Goal: Check status: Check status

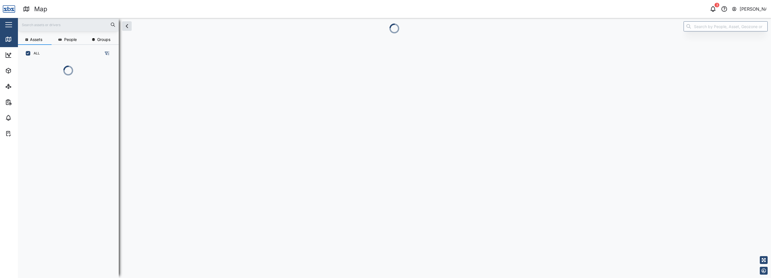
scroll to position [209, 87]
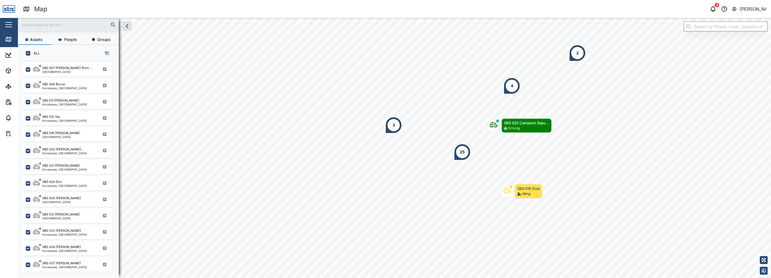
scroll to position [505, 0]
click at [64, 216] on div "[GEOGRAPHIC_DATA]" at bounding box center [61, 217] width 38 height 3
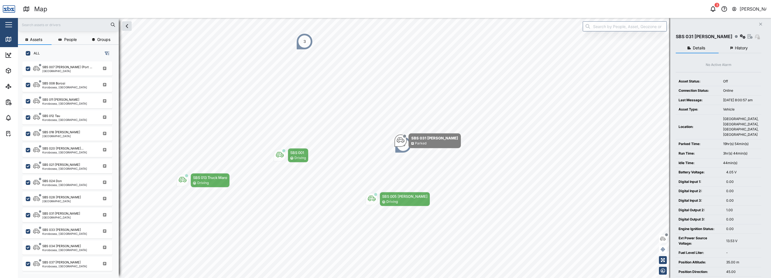
click at [0, 277] on nordpass-portal at bounding box center [0, 278] width 0 height 0
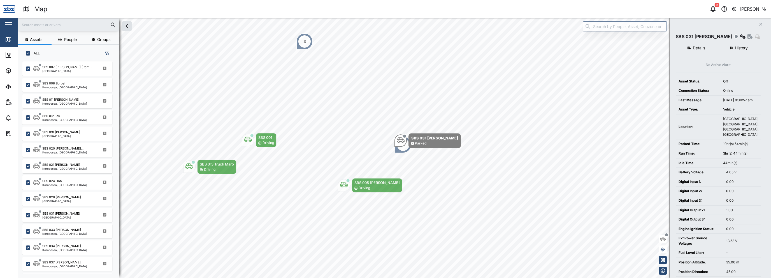
click at [742, 46] on span "History" at bounding box center [741, 48] width 13 height 4
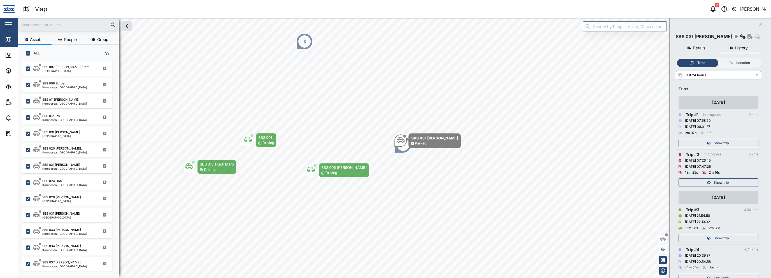
click at [730, 147] on td "[DATE] Trip # 1 In progress 0 kms [DATE] 07:58:50 [DATE] 08:01:27 2m 37s 0s Sho…" at bounding box center [718, 121] width 85 height 55
click at [729, 143] on span "Show trip" at bounding box center [721, 143] width 15 height 8
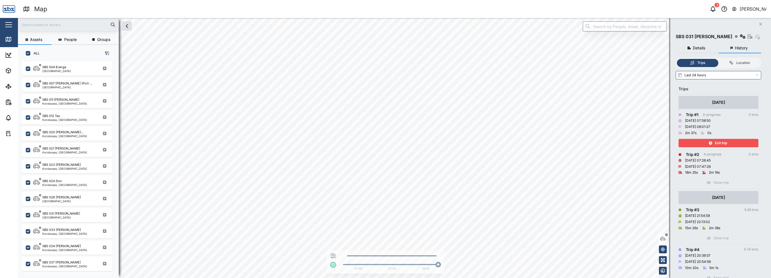
click at [729, 143] on div "Exit trip" at bounding box center [718, 143] width 73 height 8
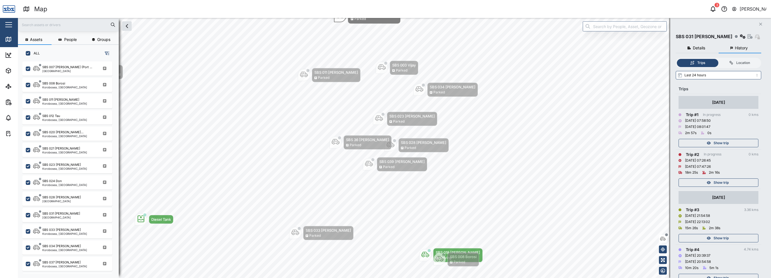
click at [729, 143] on span "Show trip" at bounding box center [721, 143] width 15 height 8
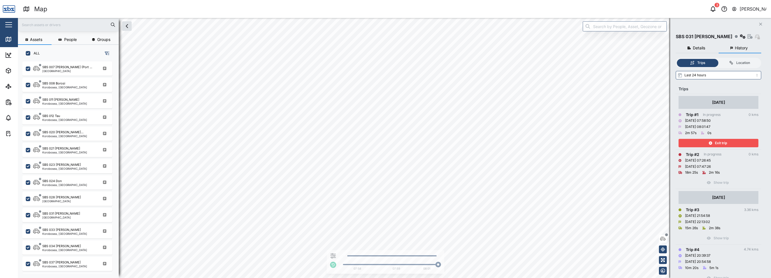
click at [729, 143] on div "Exit trip" at bounding box center [718, 143] width 73 height 8
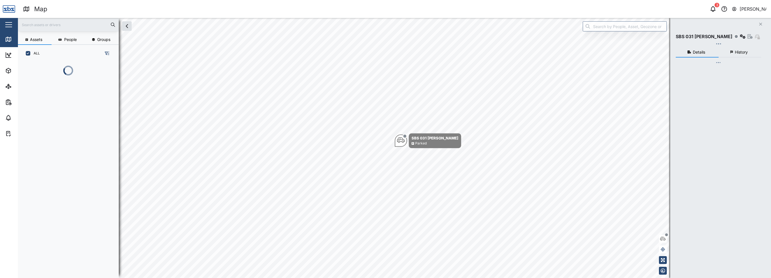
scroll to position [209, 87]
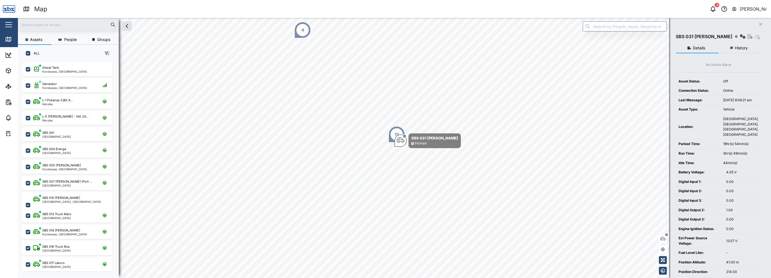
click at [736, 10] on icon "button" at bounding box center [734, 9] width 5 height 7
click at [724, 35] on div "Sign Out" at bounding box center [732, 36] width 61 height 7
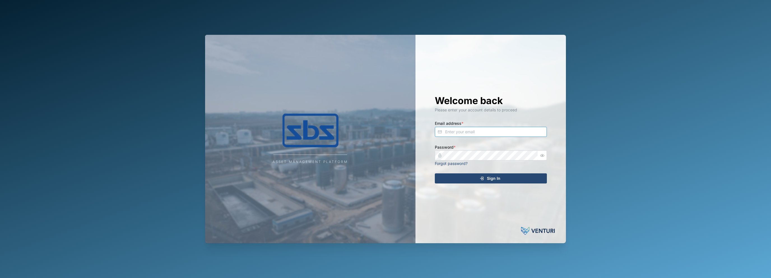
type input "[EMAIL_ADDRESS][DOMAIN_NAME]"
